Goal: Task Accomplishment & Management: Manage account settings

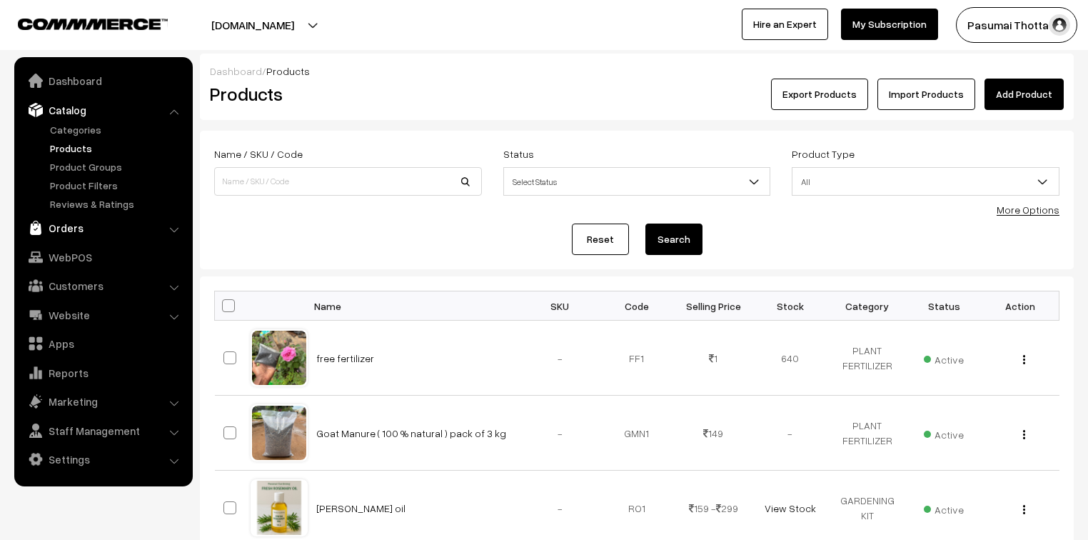
click at [74, 228] on link "Orders" at bounding box center [103, 228] width 170 height 26
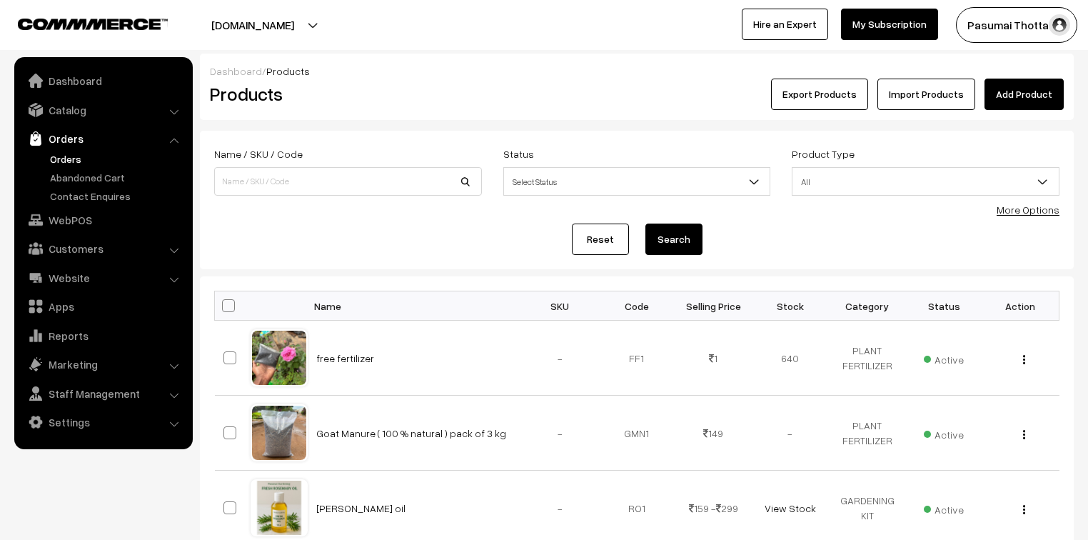
click at [74, 159] on link "Orders" at bounding box center [116, 158] width 141 height 15
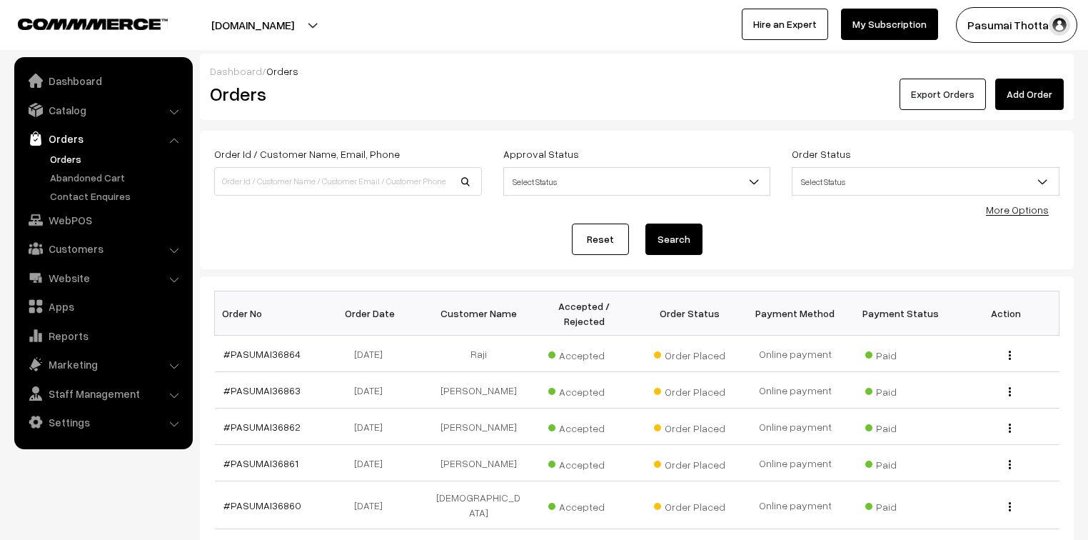
click at [910, 83] on button "Export Orders" at bounding box center [943, 94] width 86 height 31
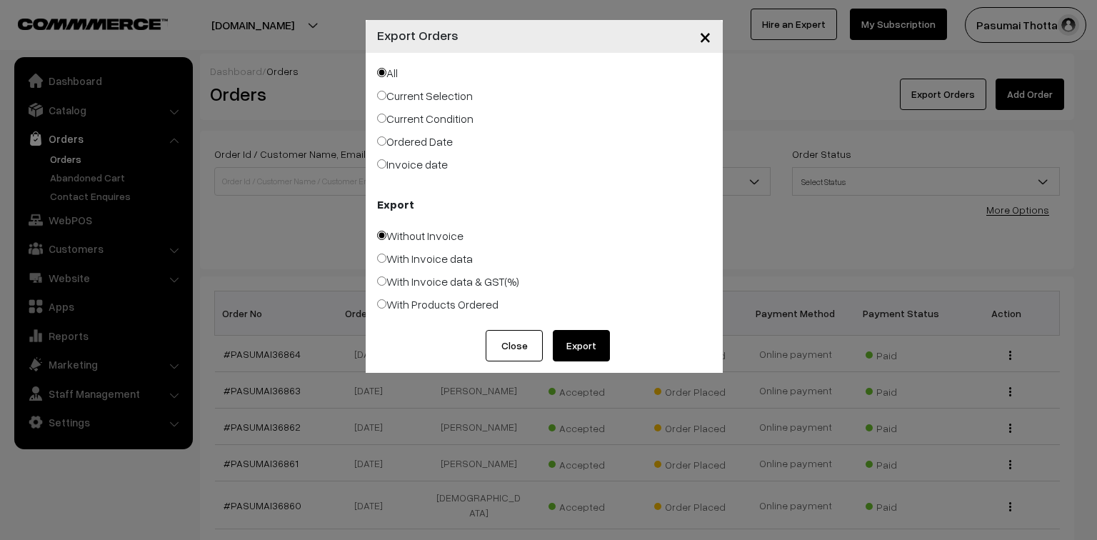
click at [410, 146] on label "Ordered Date" at bounding box center [415, 141] width 76 height 17
click at [386, 146] on input "Ordered Date" at bounding box center [381, 140] width 9 height 9
radio input "true"
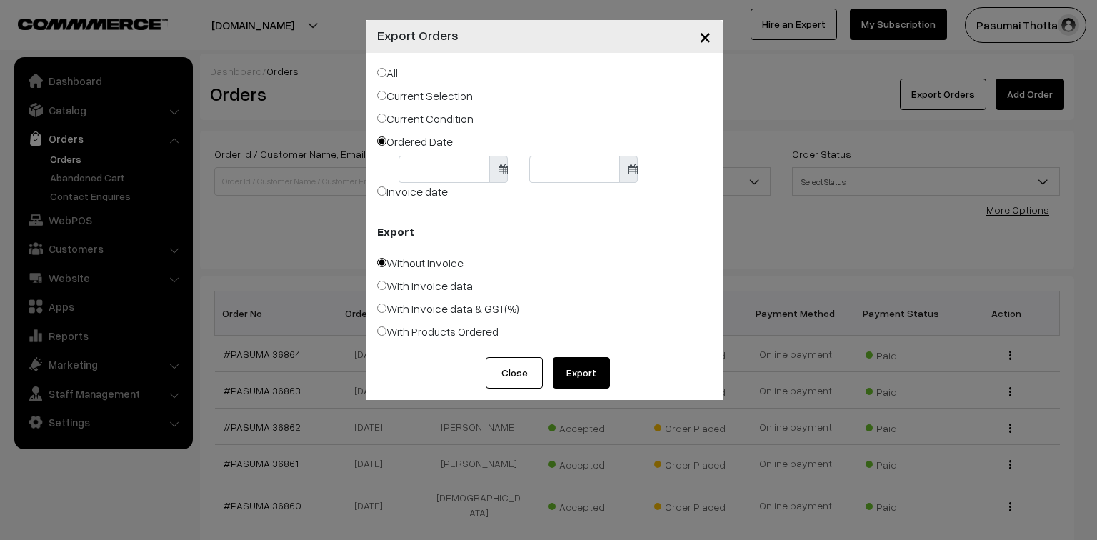
click at [391, 163] on div at bounding box center [453, 169] width 131 height 27
click at [406, 166] on body "Thank you for showing interest. Our team will call you shortly. Close pasumaith…" at bounding box center [548, 496] width 1097 height 992
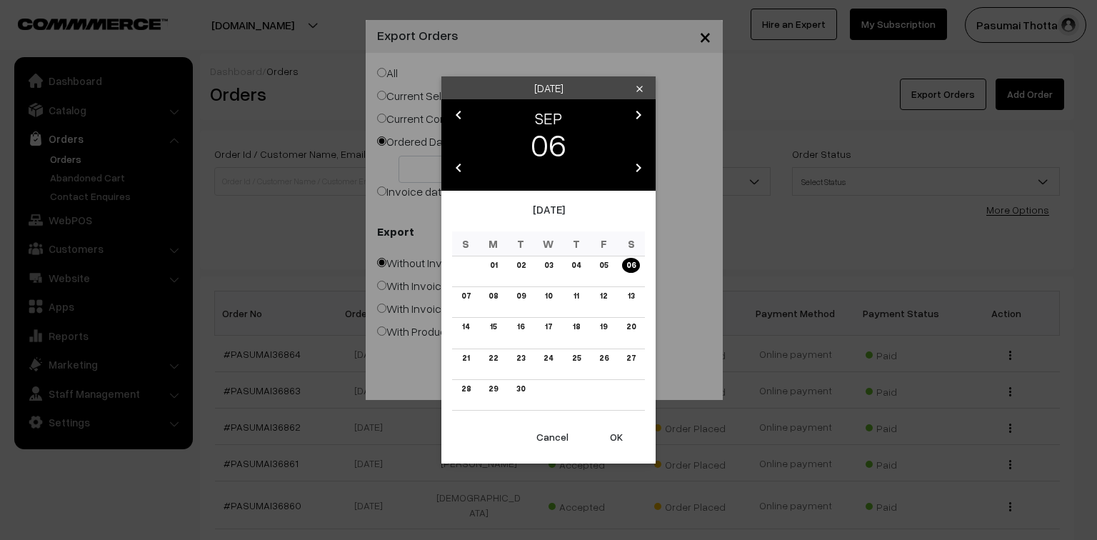
click at [618, 435] on button "OK" at bounding box center [616, 436] width 57 height 31
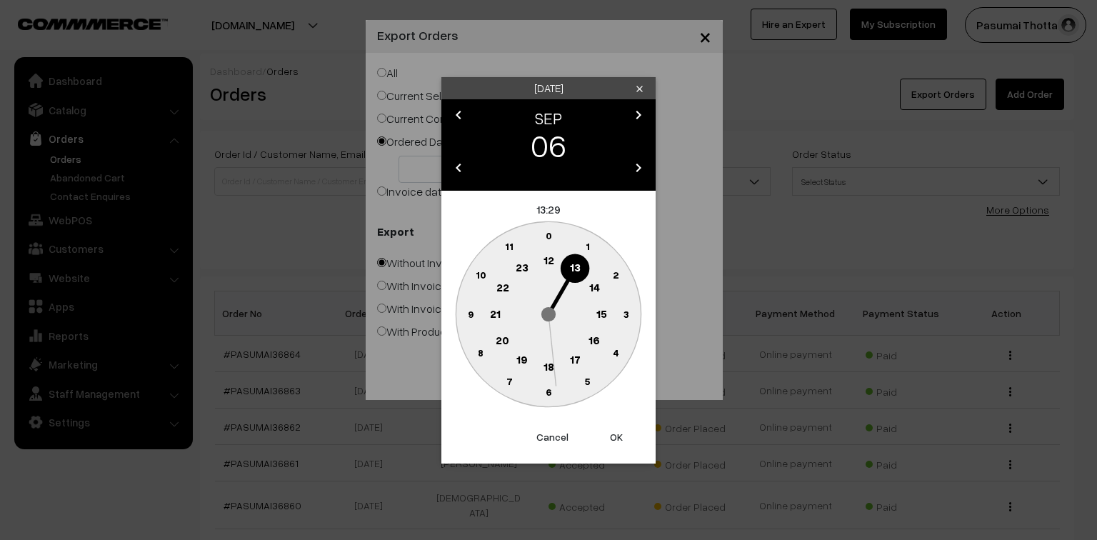
click at [612, 428] on button "OK" at bounding box center [616, 436] width 57 height 31
click at [611, 428] on button "OK" at bounding box center [616, 436] width 57 height 31
type input "[DATE]"
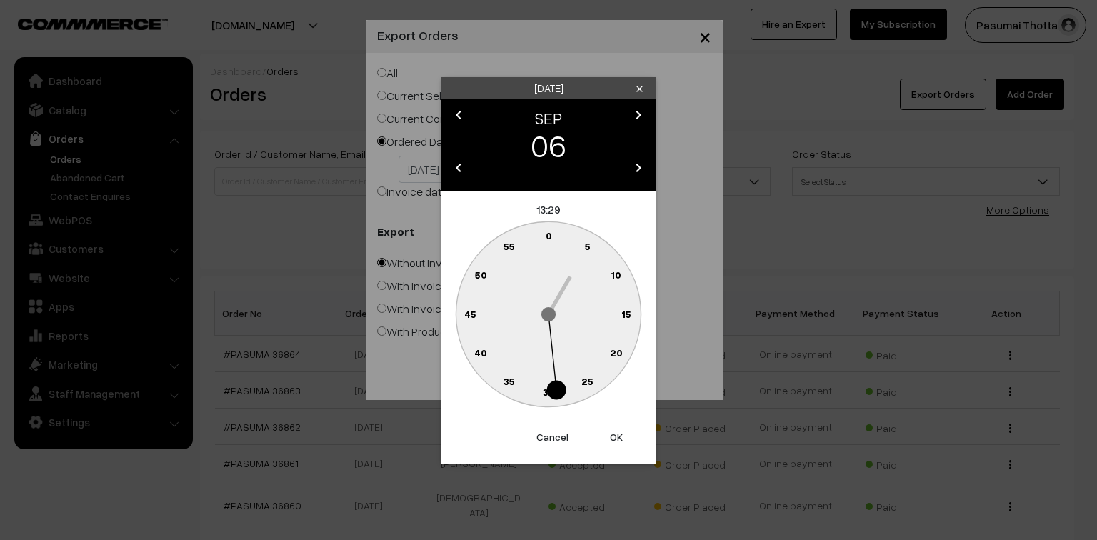
click at [611, 428] on div "× Export Orders All Current Selection Current Condition Ordered Date 06-09-2025" at bounding box center [548, 270] width 1097 height 540
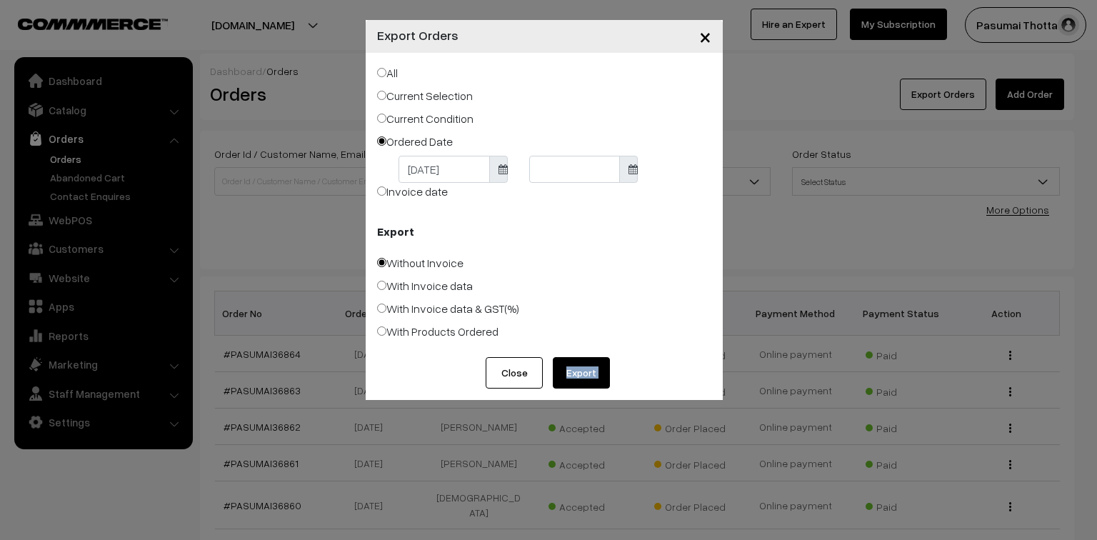
click at [545, 172] on body "Thank you for showing interest. Our team will call you shortly. Close pasumaith…" at bounding box center [548, 496] width 1097 height 992
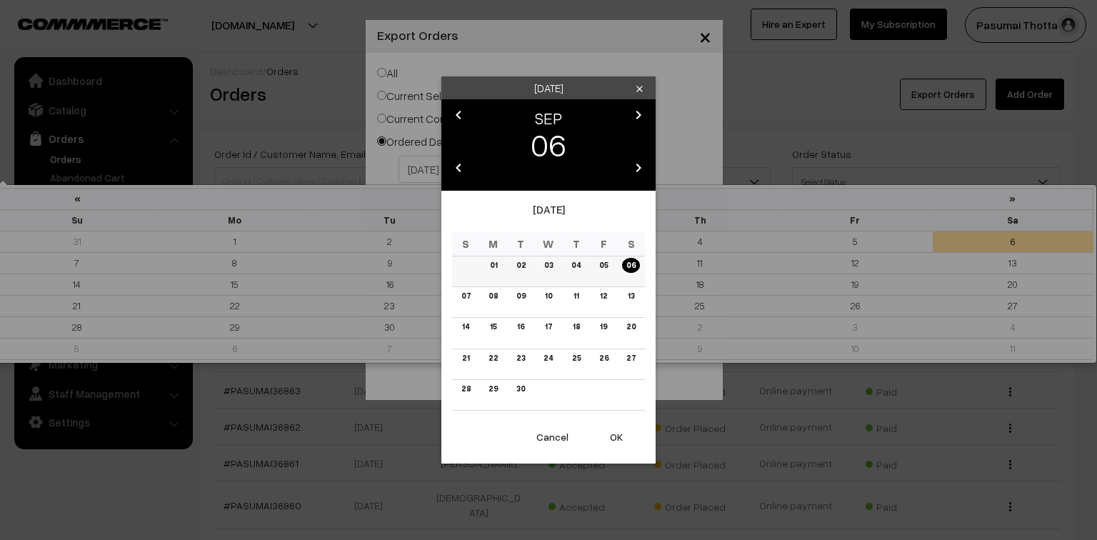
click at [629, 262] on link "06" at bounding box center [631, 265] width 18 height 15
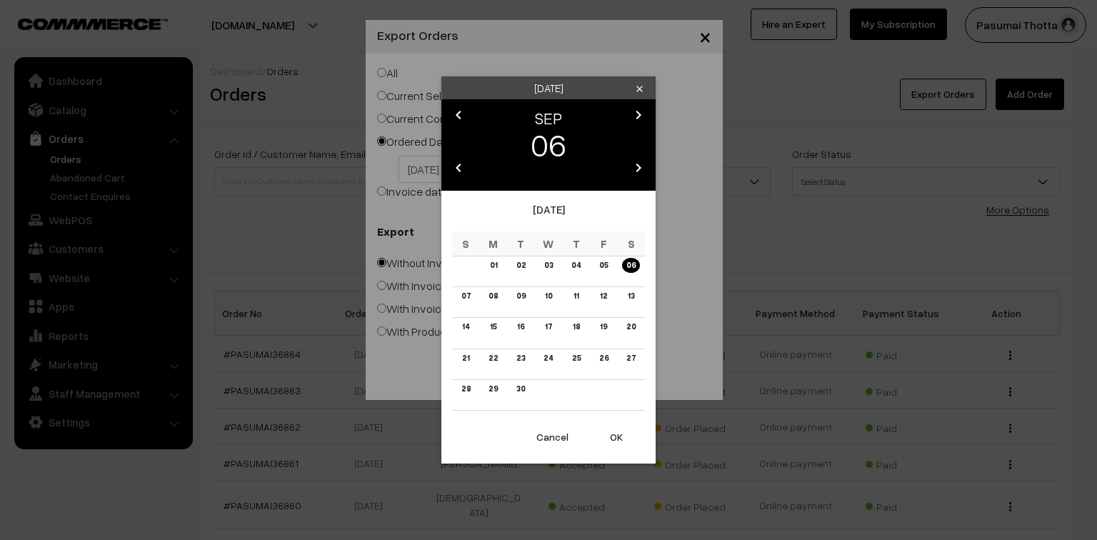
click at [612, 440] on button "OK" at bounding box center [616, 436] width 57 height 31
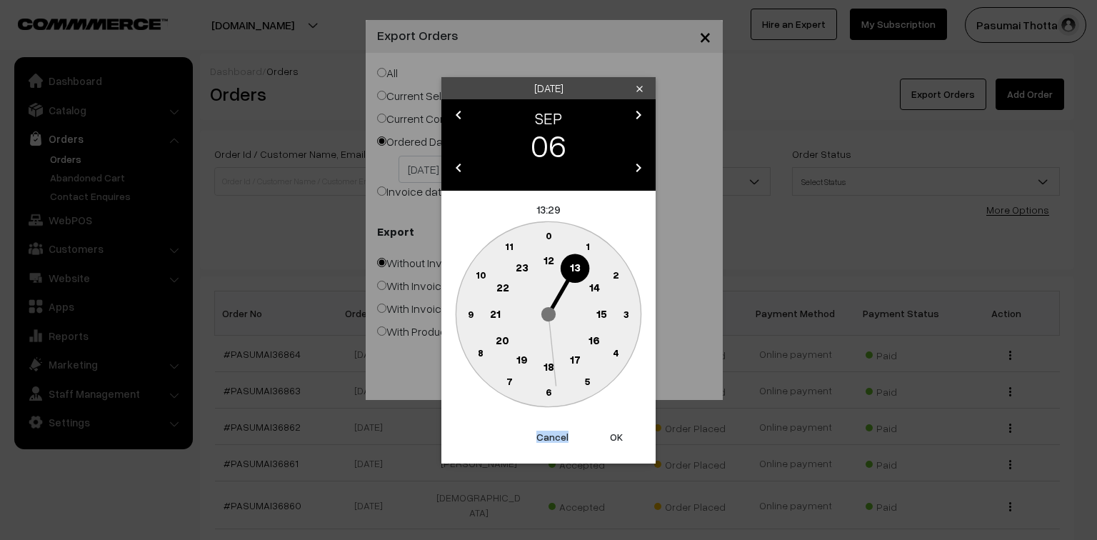
click at [612, 440] on button "OK" at bounding box center [616, 436] width 57 height 31
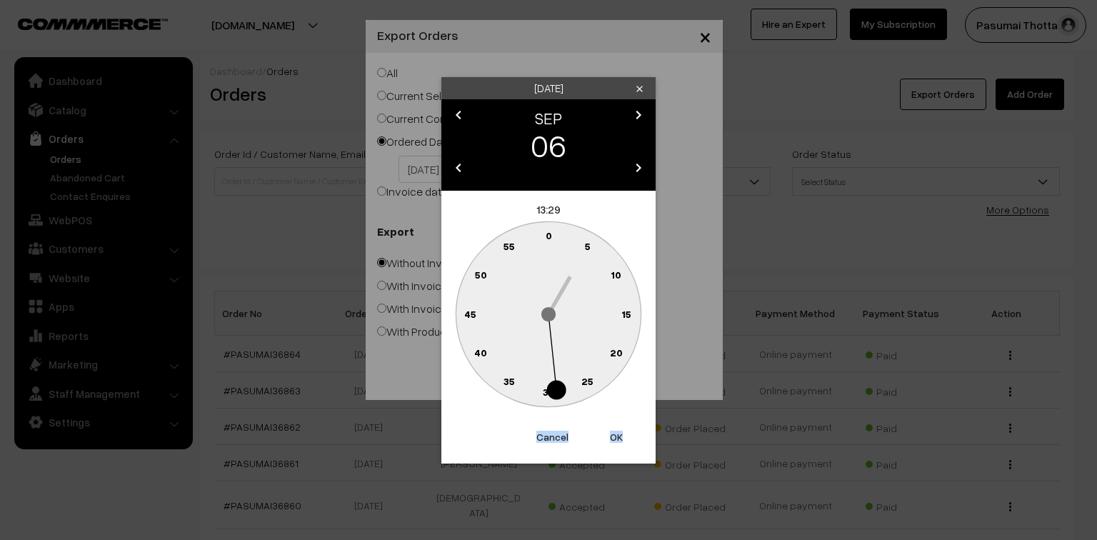
click at [612, 440] on button "OK" at bounding box center [616, 436] width 57 height 31
type input "06-09-2025"
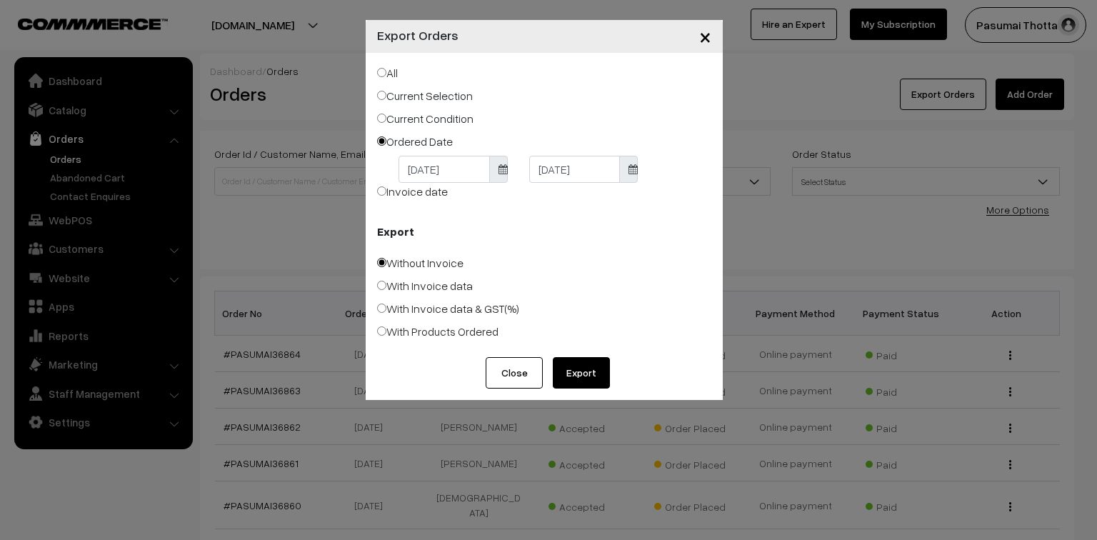
click at [574, 371] on button "Export" at bounding box center [581, 372] width 57 height 31
click at [705, 31] on span "×" at bounding box center [705, 36] width 12 height 26
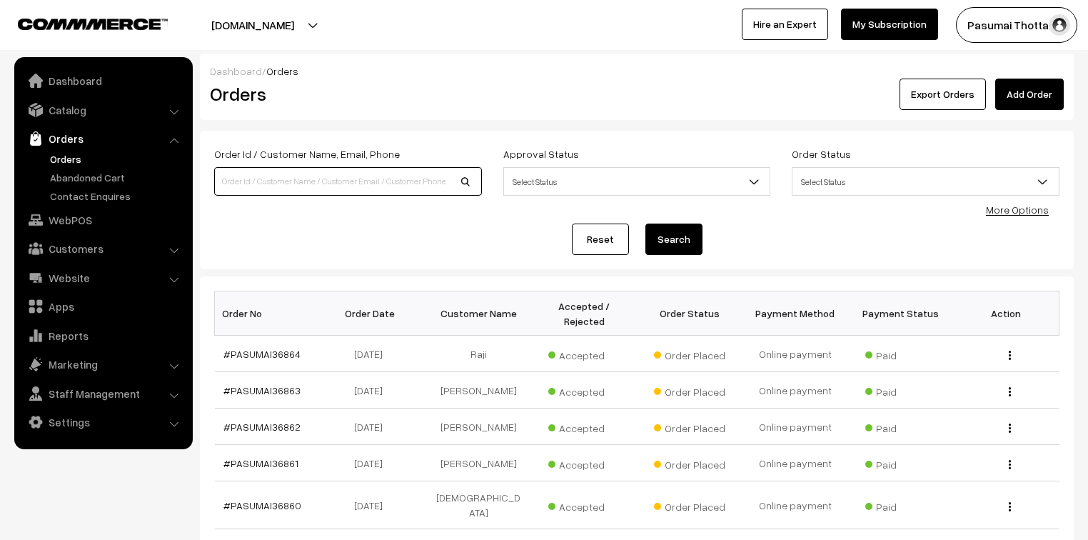
click at [286, 174] on input at bounding box center [348, 181] width 268 height 29
type input "PASUMAI36775"
click at [645, 223] on button "Search" at bounding box center [673, 238] width 57 height 31
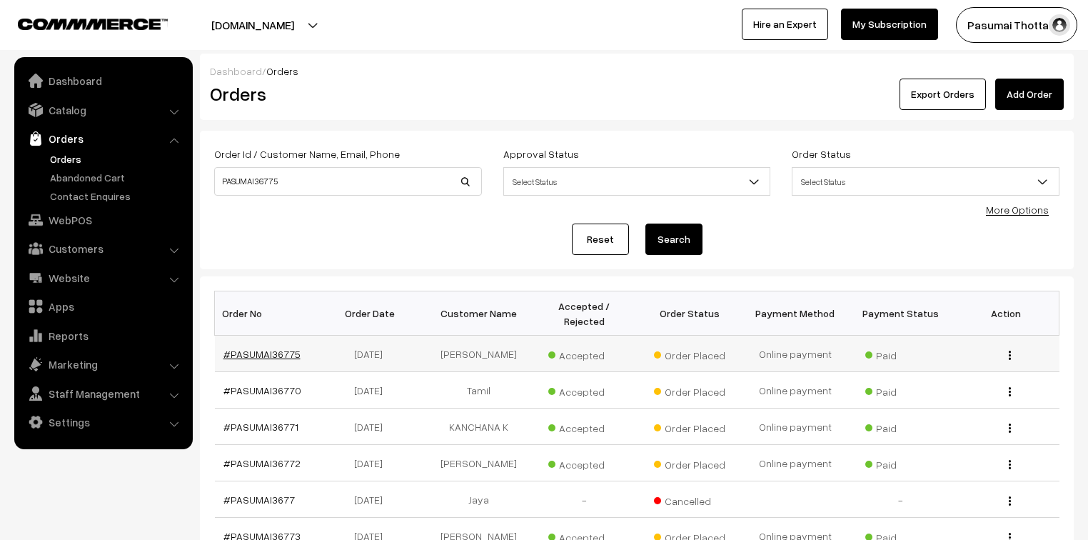
click at [273, 348] on link "#PASUMAI36775" at bounding box center [261, 354] width 77 height 12
click at [301, 183] on input "PASUMAI36775" at bounding box center [348, 181] width 268 height 29
type input "PASUMAI36704"
click at [645, 223] on button "Search" at bounding box center [673, 238] width 57 height 31
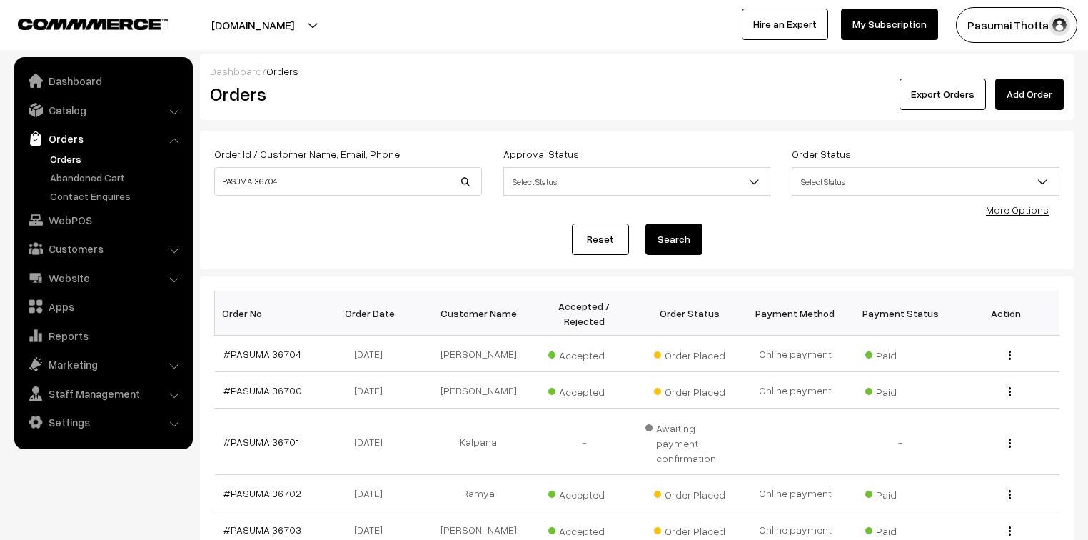
click at [281, 348] on link "#PASUMAI36704" at bounding box center [262, 354] width 78 height 12
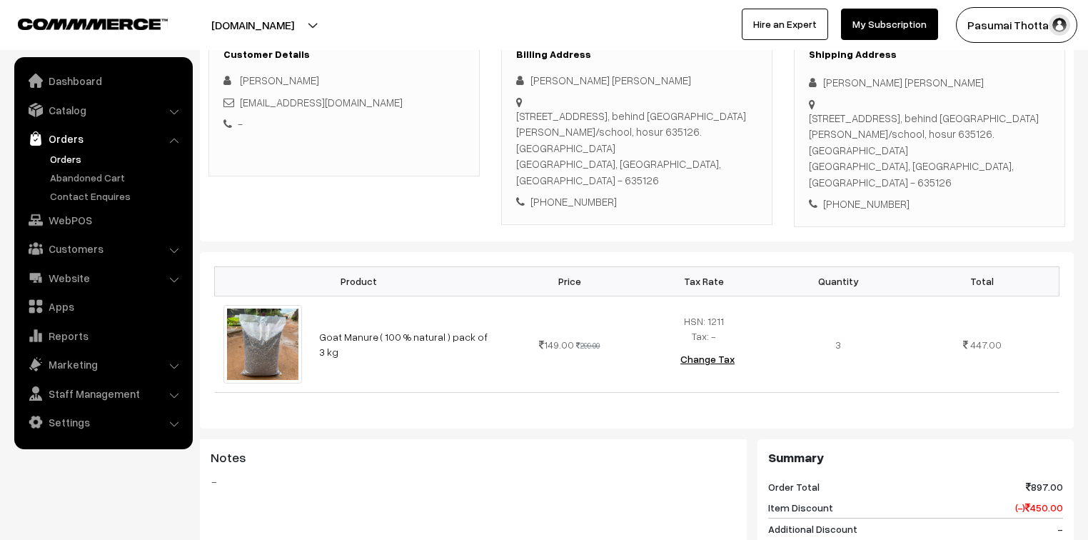
scroll to position [286, 0]
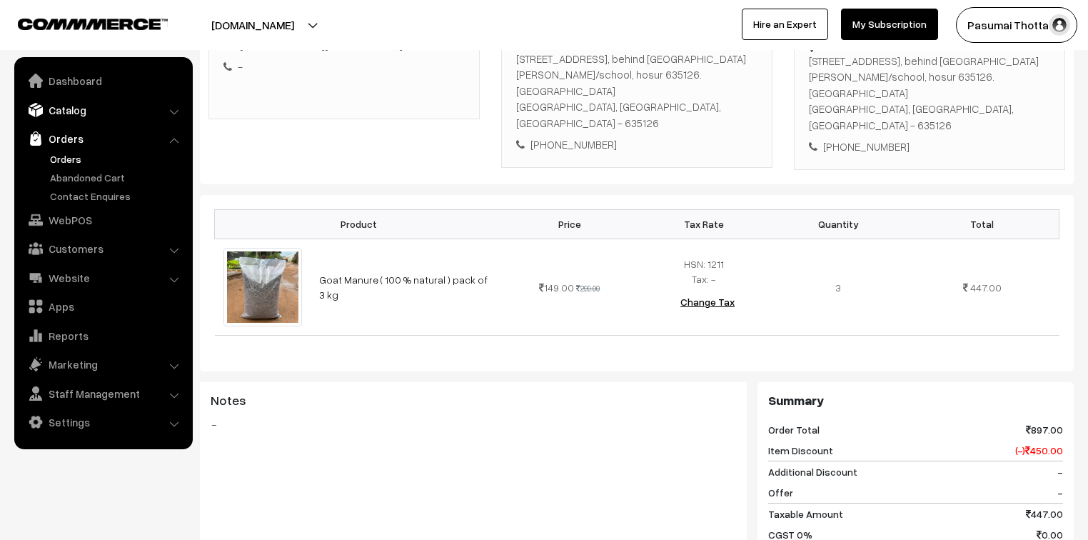
click at [74, 113] on link "Catalog" at bounding box center [103, 110] width 170 height 26
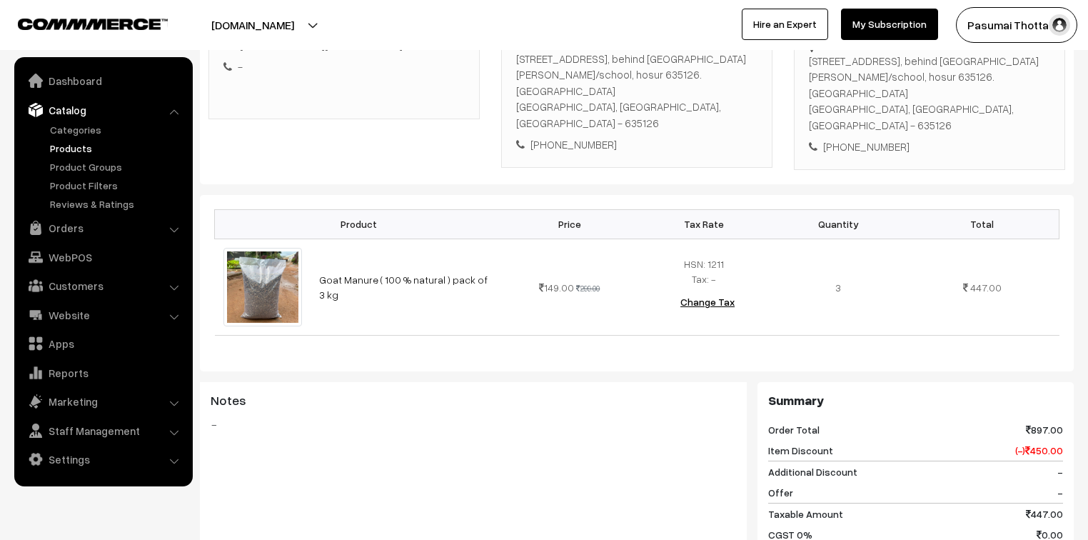
click at [74, 141] on link "Products" at bounding box center [116, 148] width 141 height 15
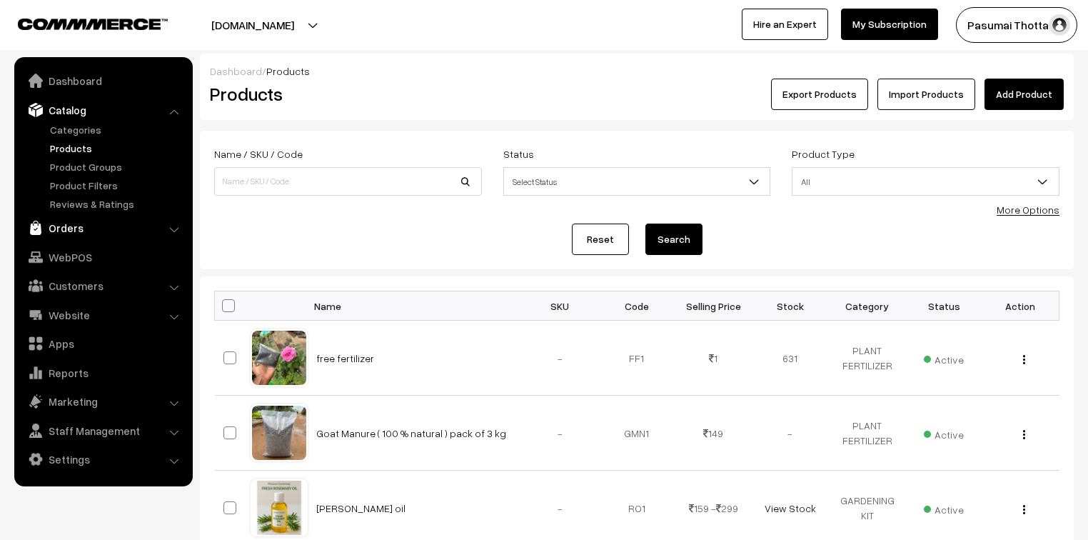
click at [72, 226] on link "Orders" at bounding box center [103, 228] width 170 height 26
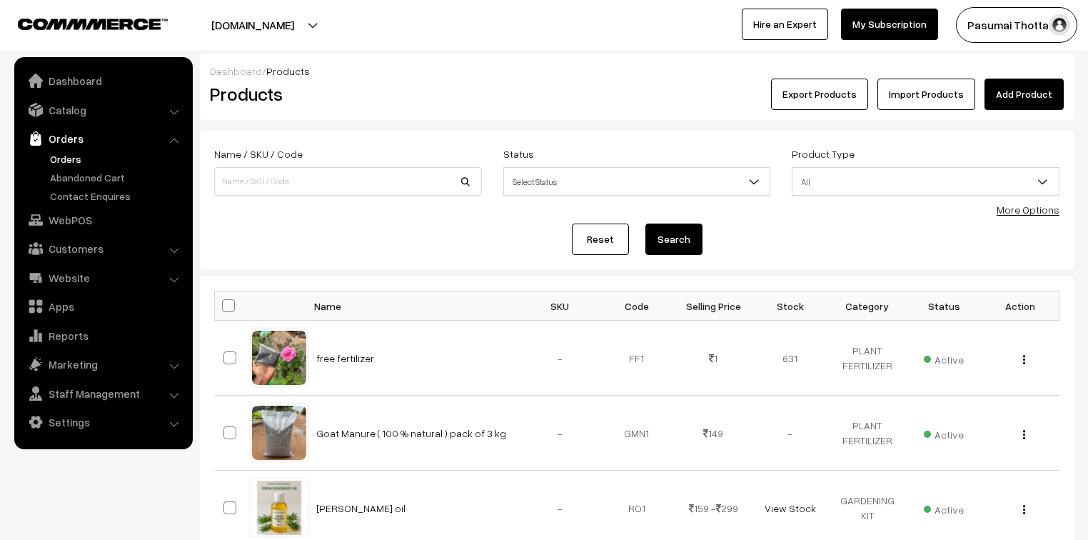
click at [71, 162] on link "Orders" at bounding box center [116, 158] width 141 height 15
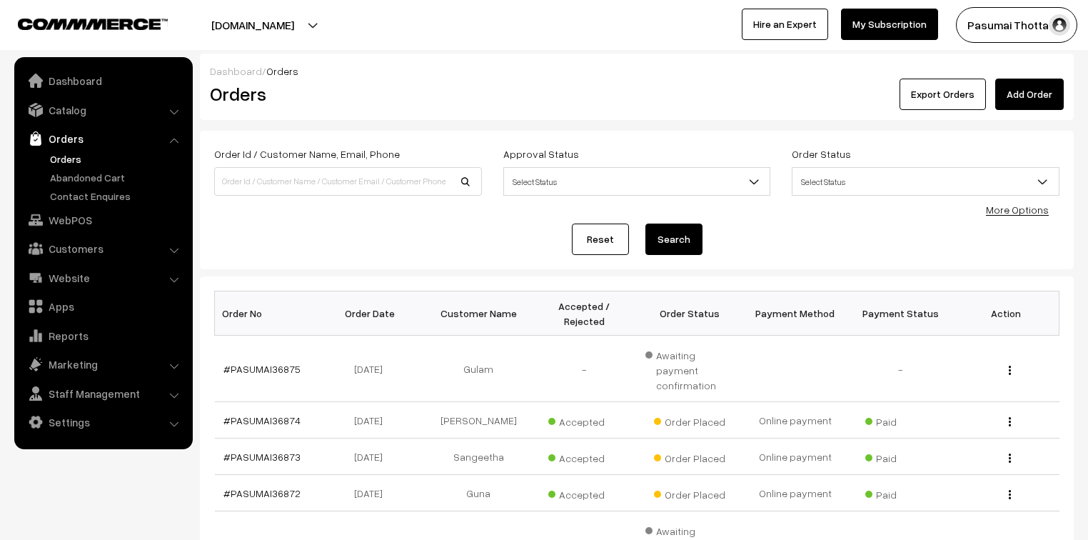
click at [547, 181] on span "Select Status" at bounding box center [637, 181] width 266 height 25
click at [545, 169] on span "Awaiting" at bounding box center [637, 181] width 266 height 25
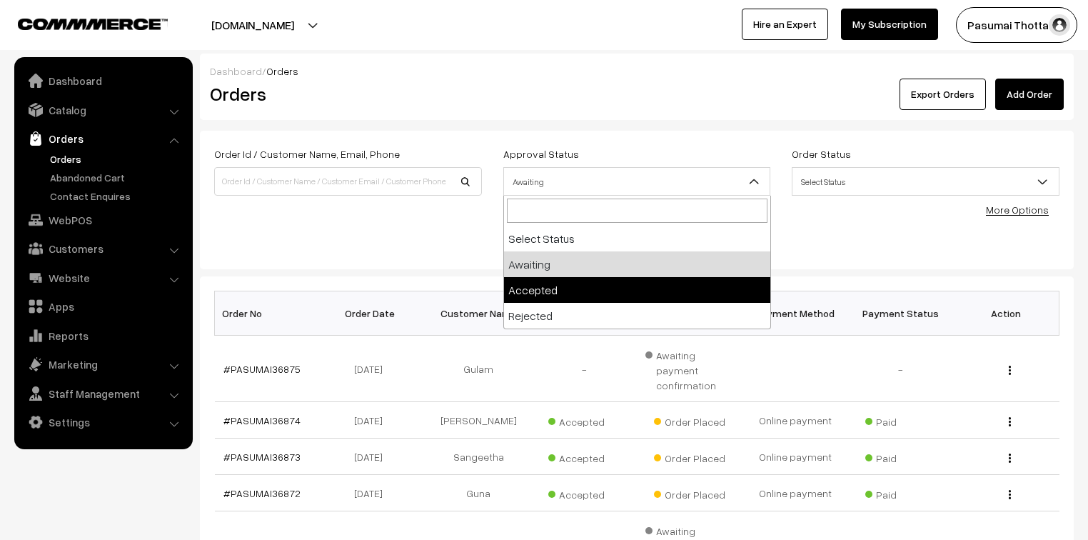
drag, startPoint x: 528, startPoint y: 286, endPoint x: 534, endPoint y: 273, distance: 14.1
select select "1"
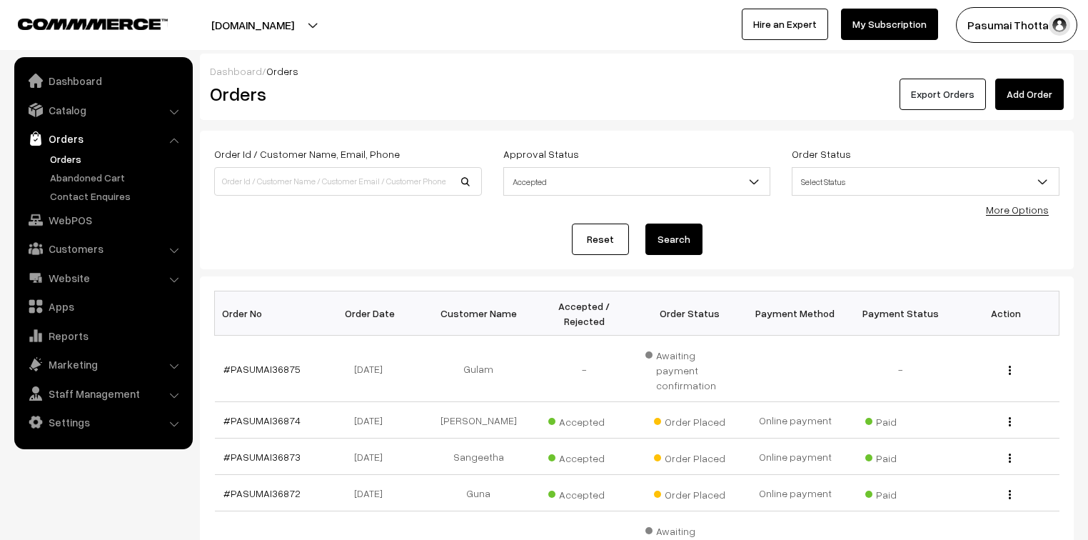
click at [932, 91] on button "Export Orders" at bounding box center [943, 94] width 86 height 31
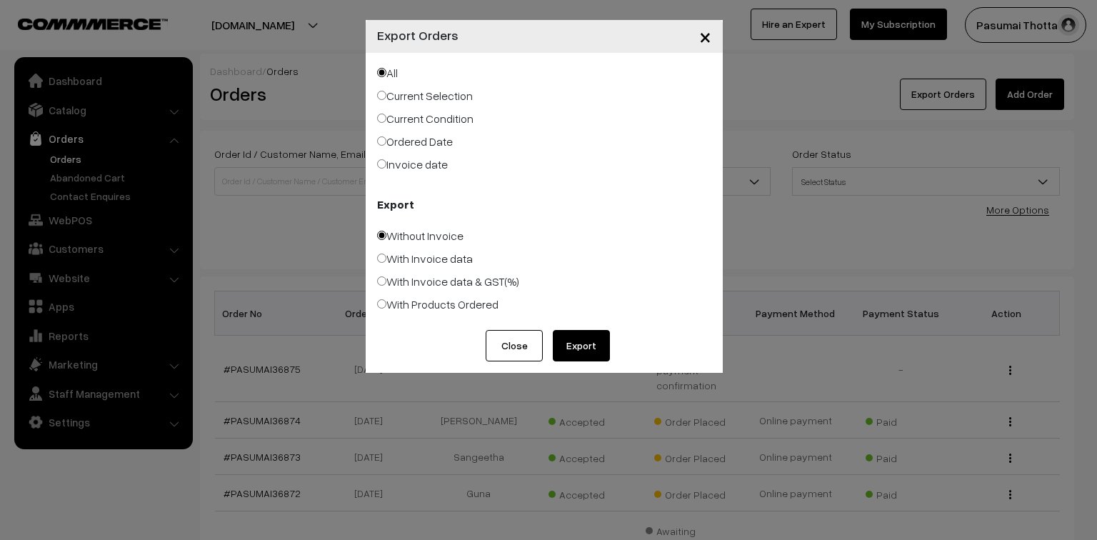
click at [422, 140] on label "Ordered Date" at bounding box center [415, 141] width 76 height 17
click at [386, 140] on input "Ordered Date" at bounding box center [381, 140] width 9 height 9
radio input "true"
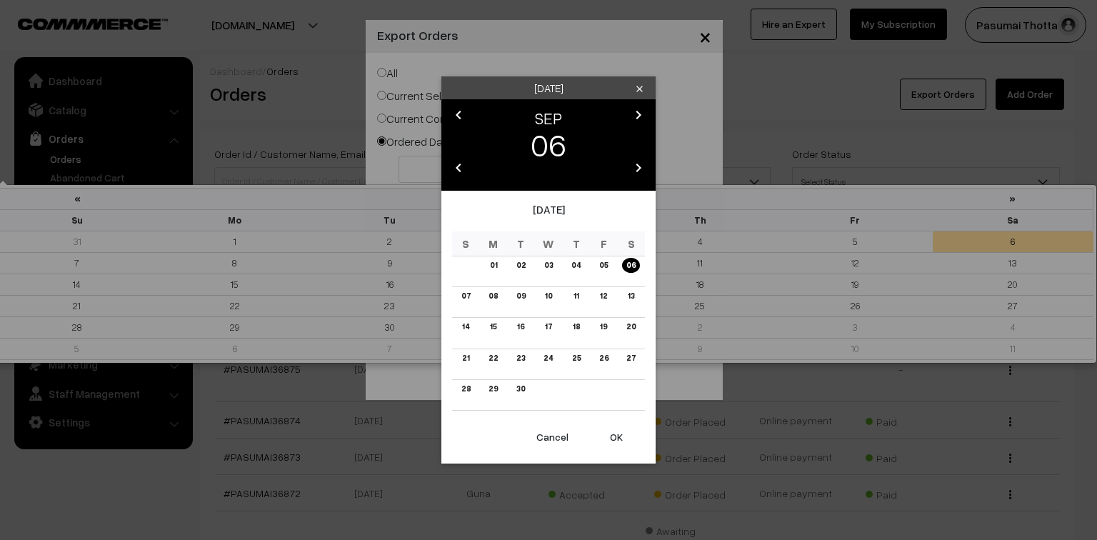
click at [420, 162] on body "Thank you for showing interest. Our team will call you shortly. Close pasumaith…" at bounding box center [548, 469] width 1097 height 939
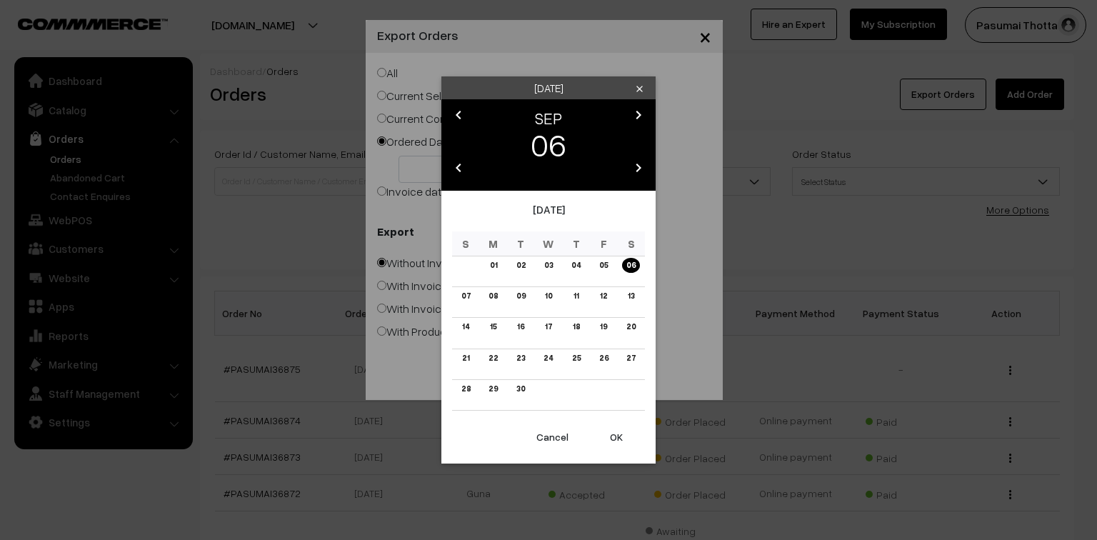
click at [620, 430] on button "OK" at bounding box center [616, 436] width 57 height 31
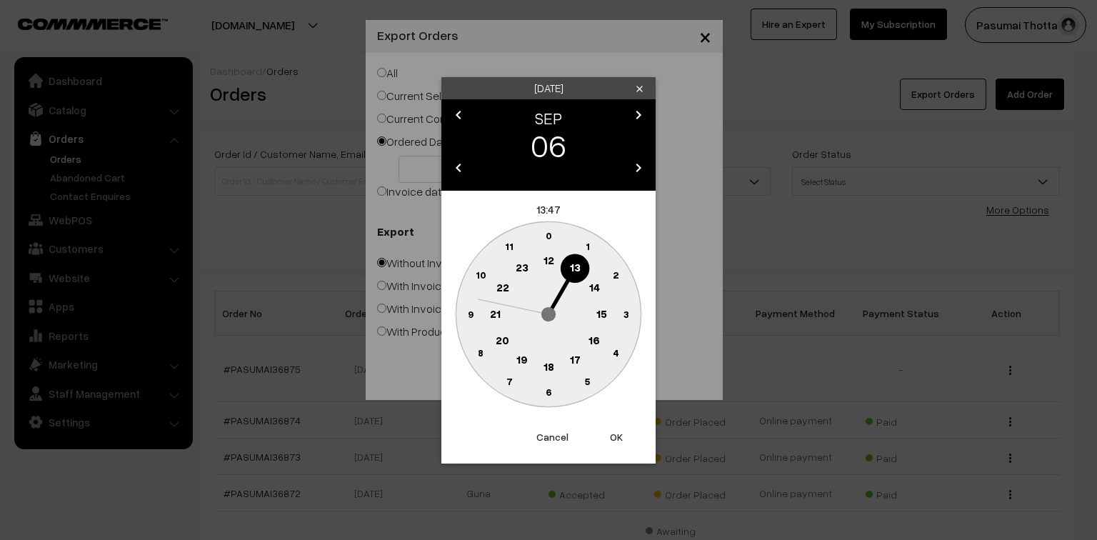
click at [620, 430] on button "OK" at bounding box center [616, 436] width 57 height 31
type input "06-09-2025"
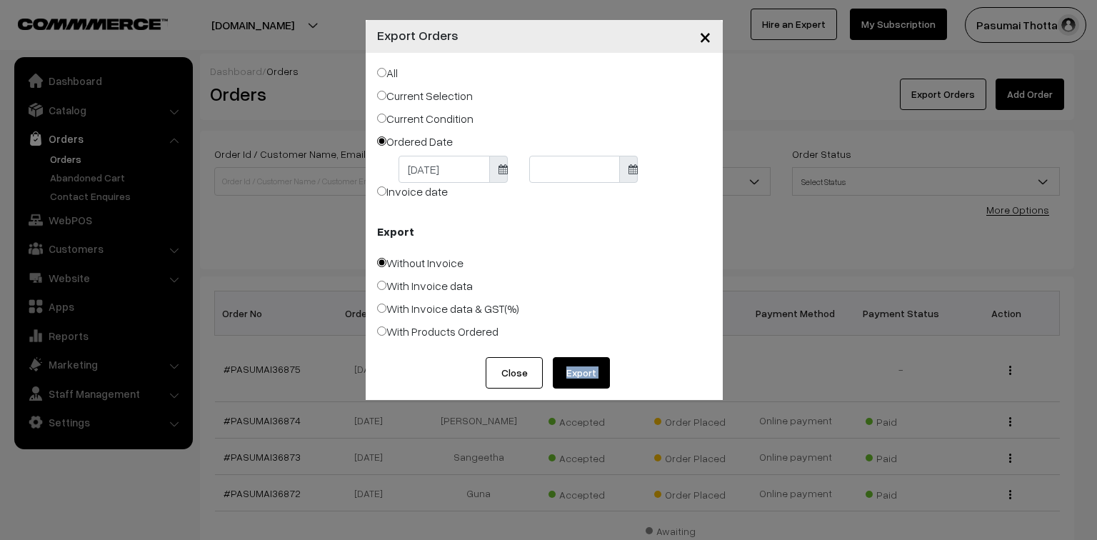
click at [620, 430] on div "× Export Orders All Current Selection Current Condition Ordered Date 06-09-2025" at bounding box center [548, 270] width 1097 height 540
click at [545, 167] on body "Thank you for showing interest. Our team will call you shortly. Close pasumaith…" at bounding box center [548, 469] width 1097 height 939
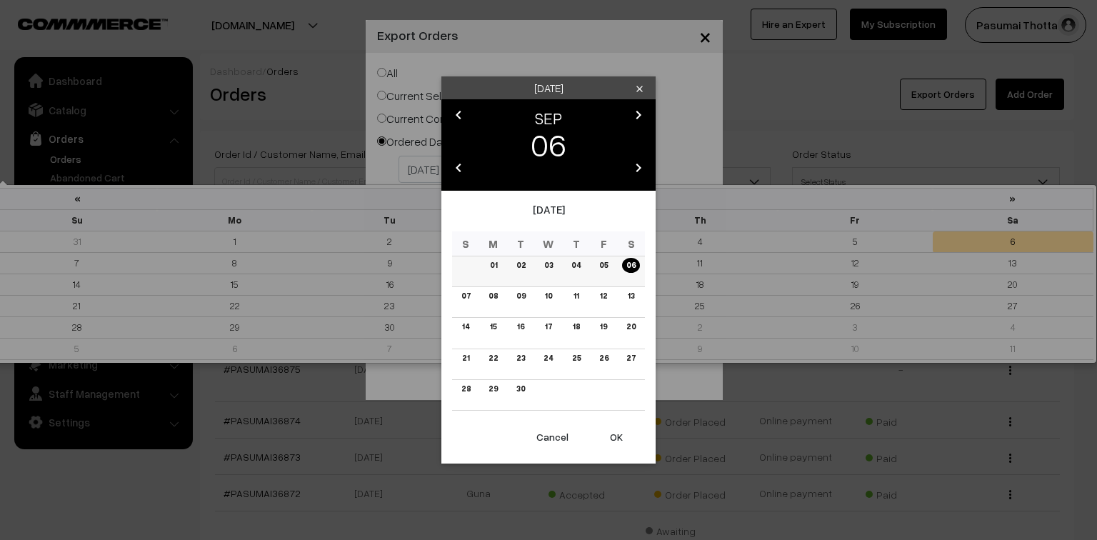
click at [629, 268] on link "06" at bounding box center [631, 265] width 18 height 15
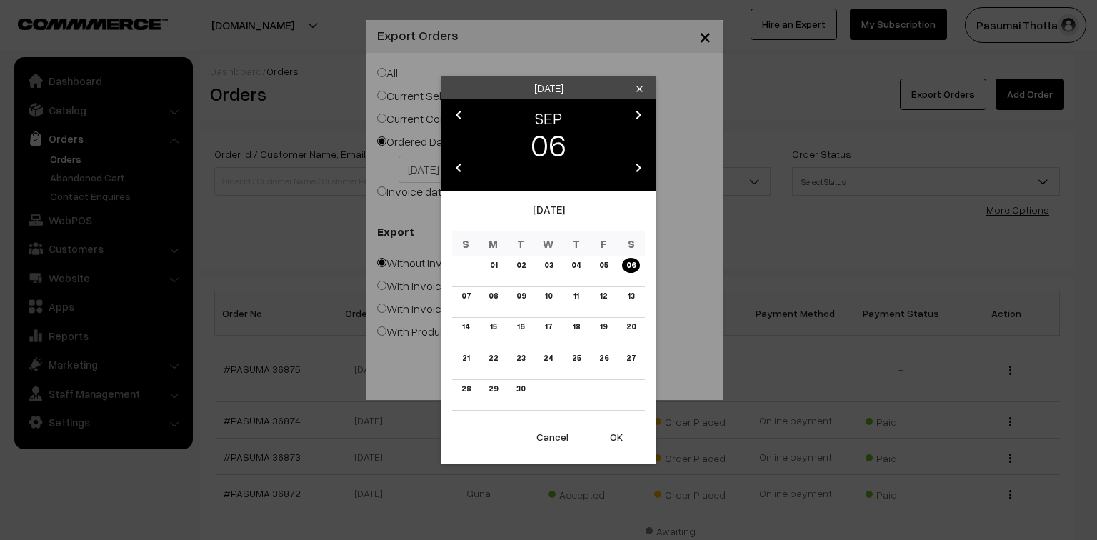
click at [615, 431] on button "OK" at bounding box center [616, 436] width 57 height 31
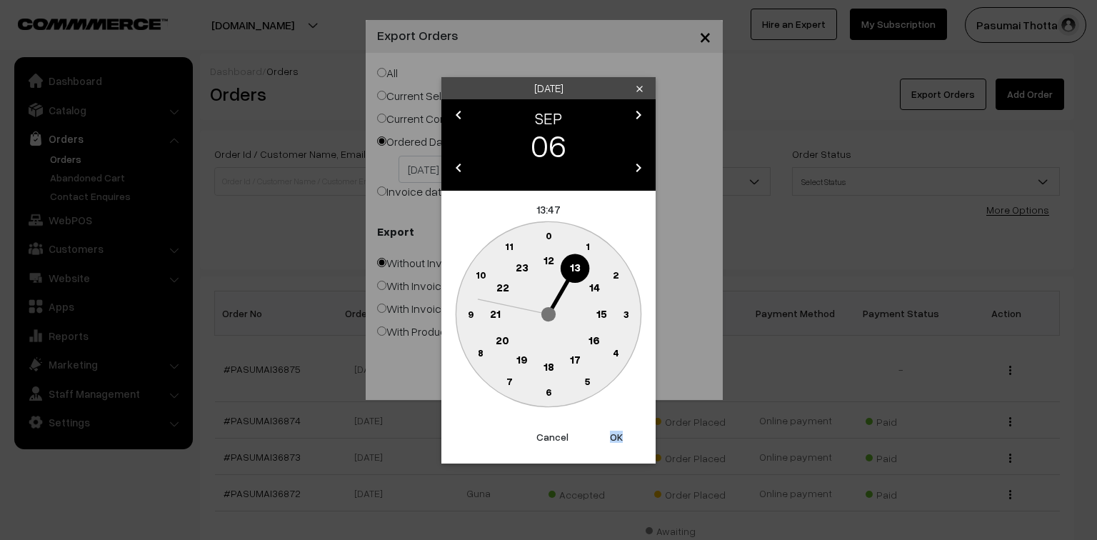
click at [615, 431] on button "OK" at bounding box center [616, 436] width 57 height 31
type input "06-09-2025"
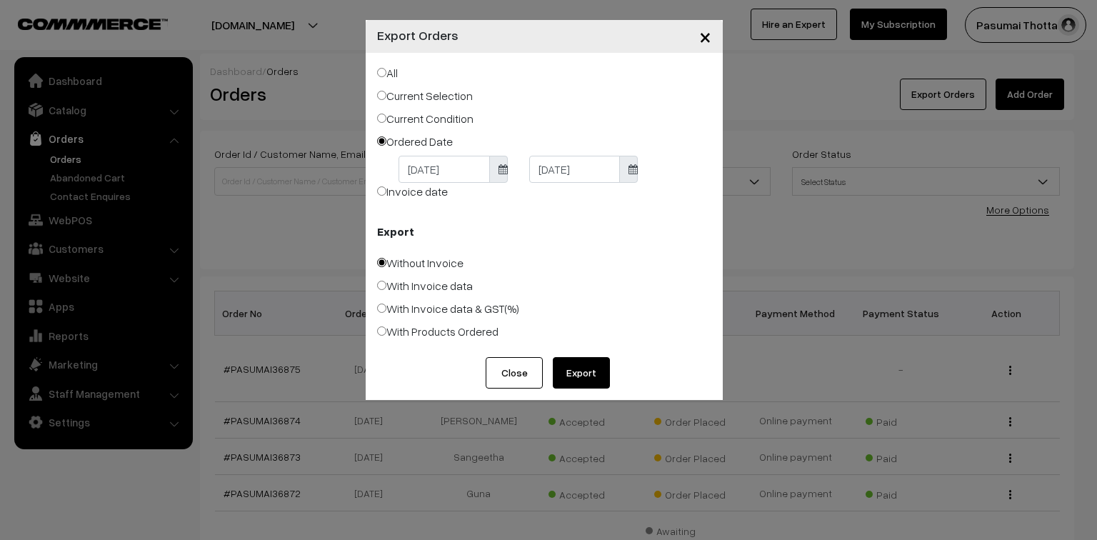
click at [585, 373] on button "Export" at bounding box center [581, 372] width 57 height 31
click at [705, 39] on span "×" at bounding box center [705, 36] width 12 height 26
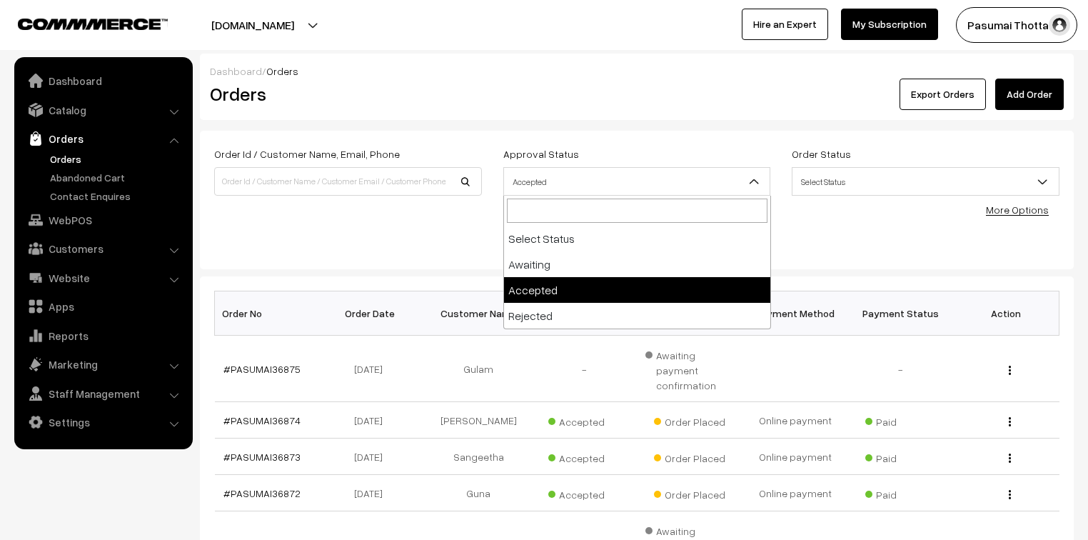
click at [548, 178] on span "Accepted" at bounding box center [637, 181] width 266 height 25
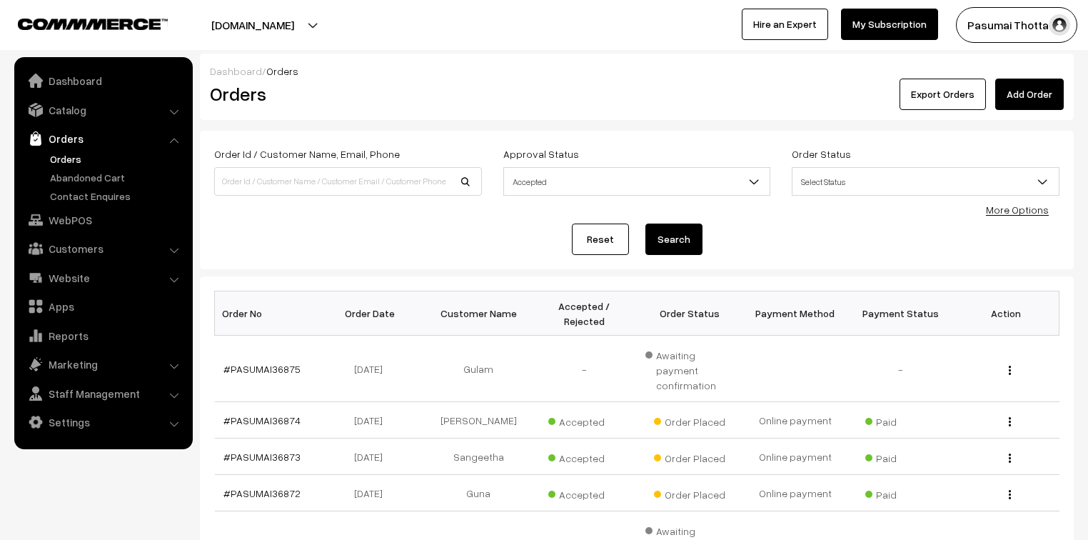
click at [671, 236] on button "Search" at bounding box center [673, 238] width 57 height 31
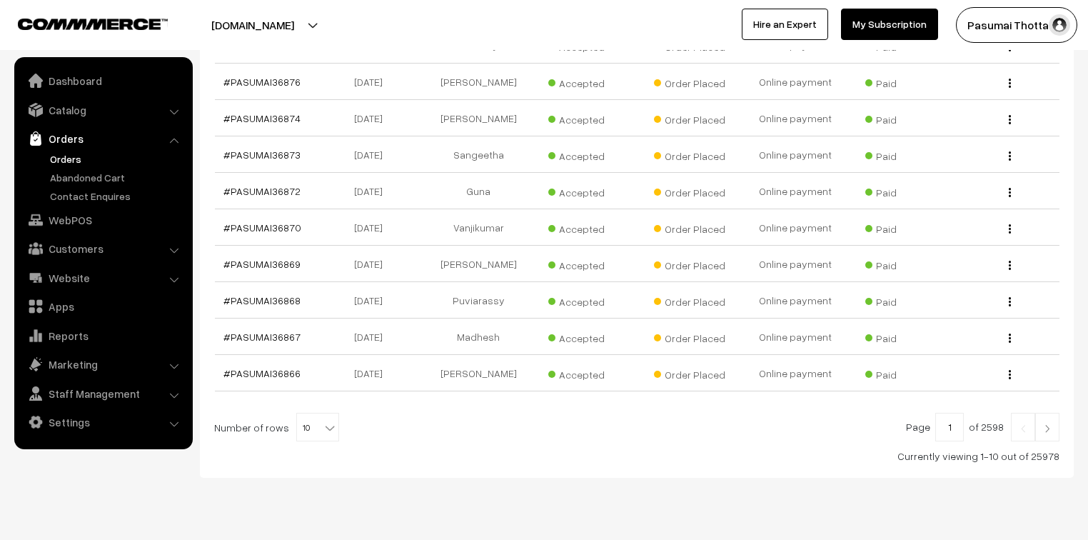
scroll to position [322, 0]
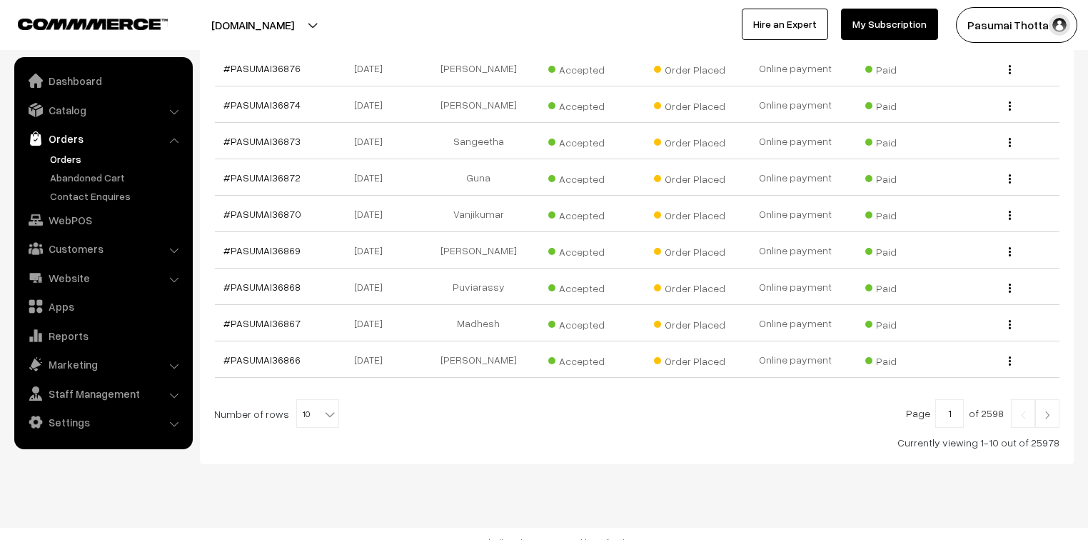
click at [323, 407] on b at bounding box center [330, 414] width 14 height 14
select select "100"
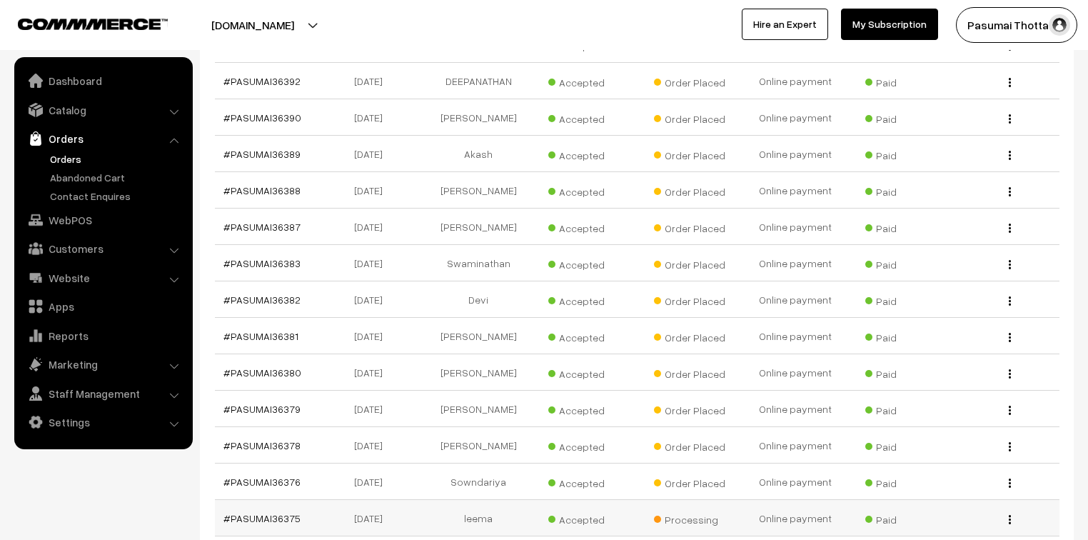
scroll to position [13853, 0]
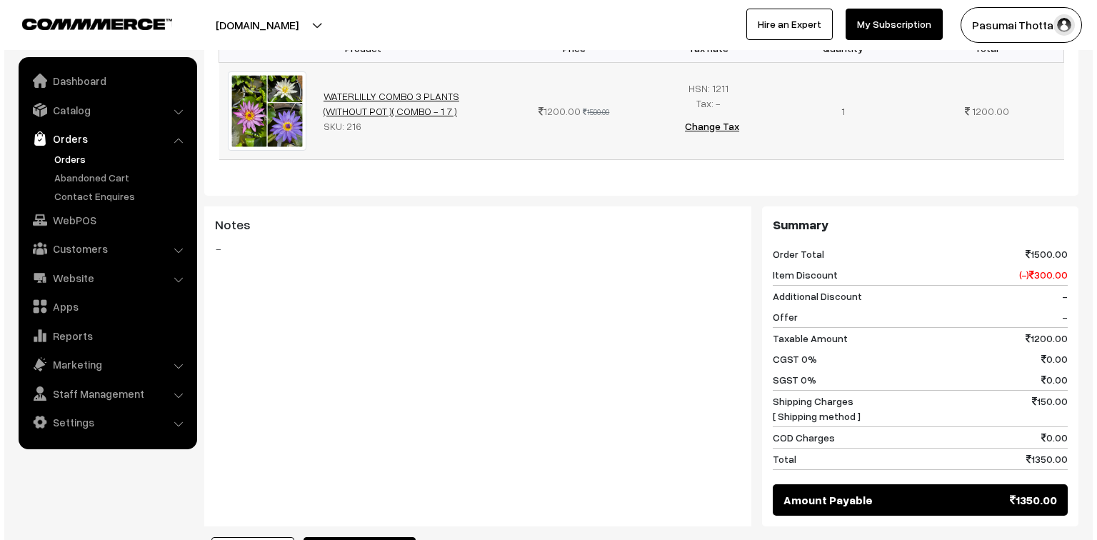
scroll to position [457, 0]
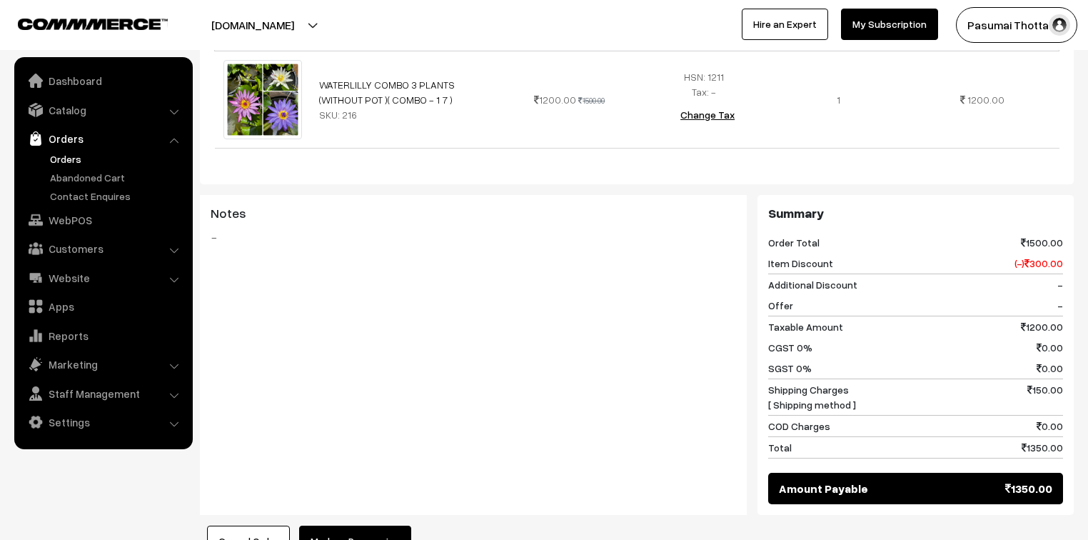
click at [343, 525] on button "Mark as Processing" at bounding box center [355, 540] width 112 height 31
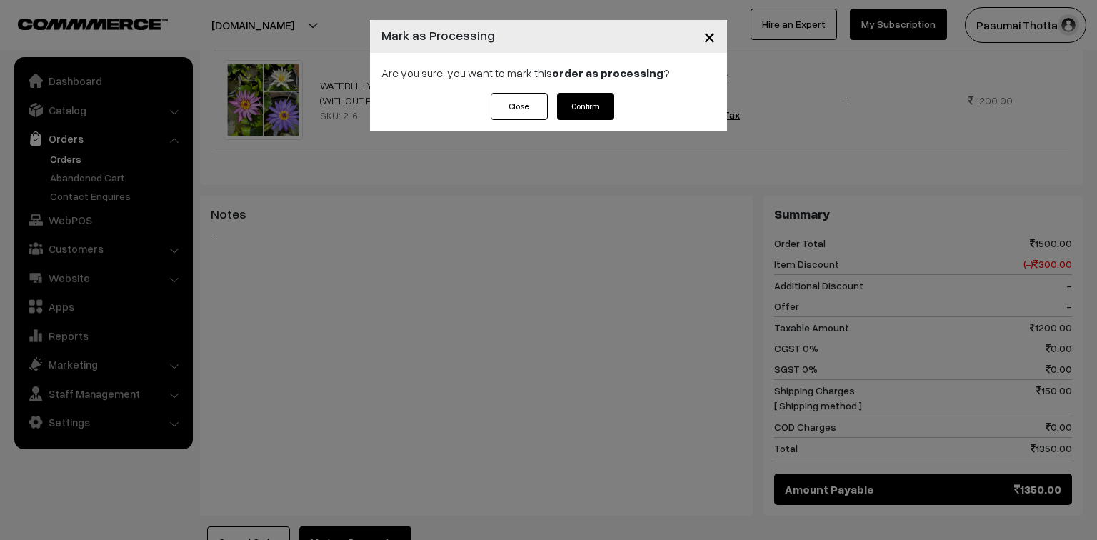
click at [589, 107] on button "Confirm" at bounding box center [585, 106] width 57 height 27
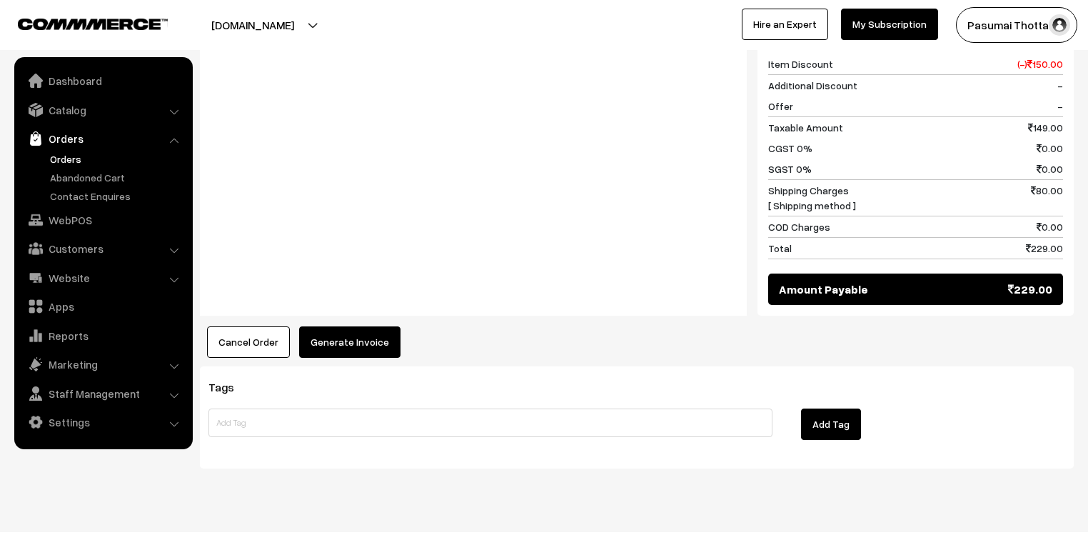
click at [351, 326] on button "Generate Invoice" at bounding box center [349, 341] width 101 height 31
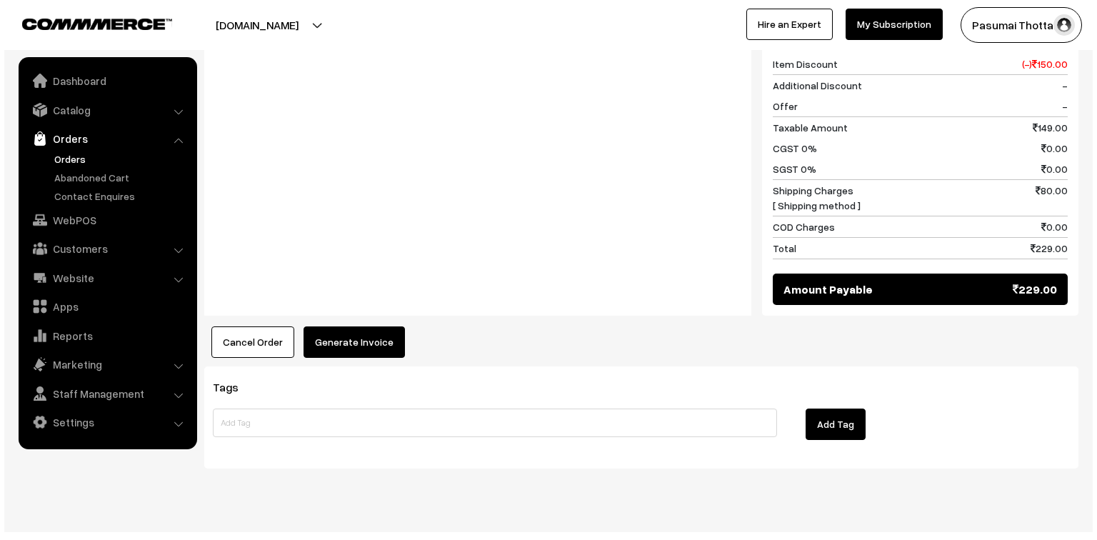
scroll to position [641, 0]
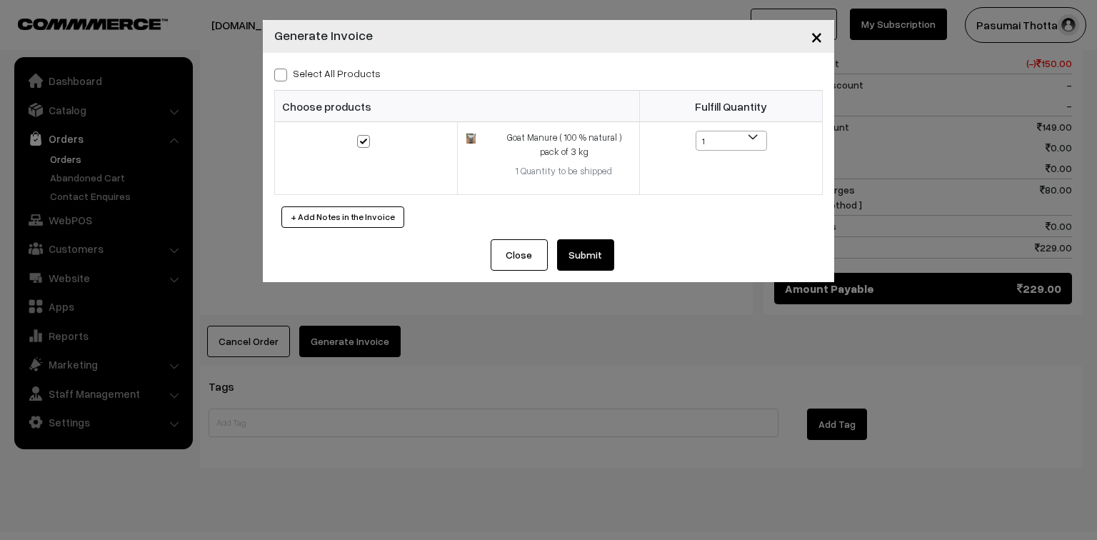
click at [600, 257] on button "Submit" at bounding box center [585, 254] width 57 height 31
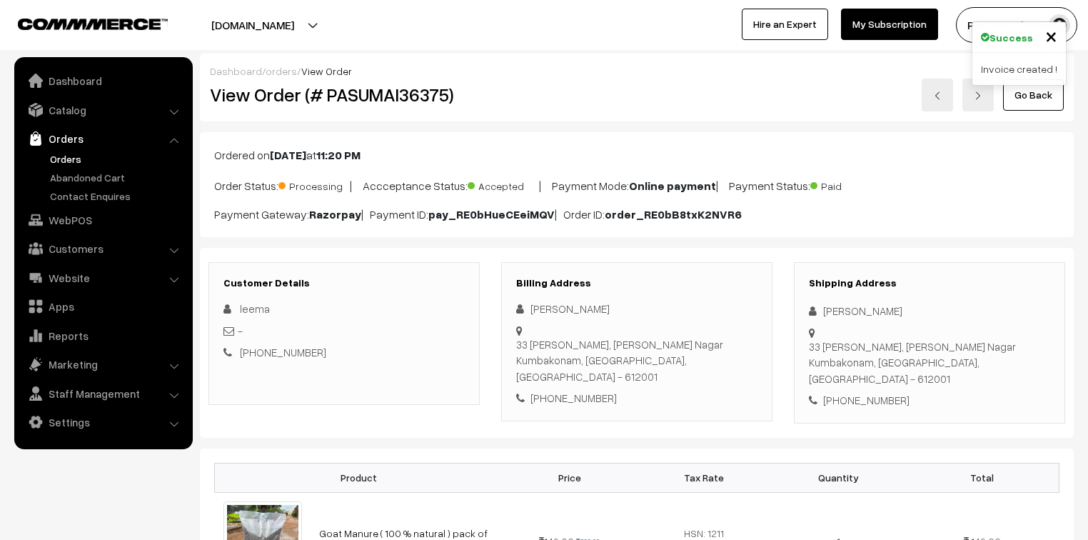
scroll to position [640, 0]
